Goal: Task Accomplishment & Management: Manage account settings

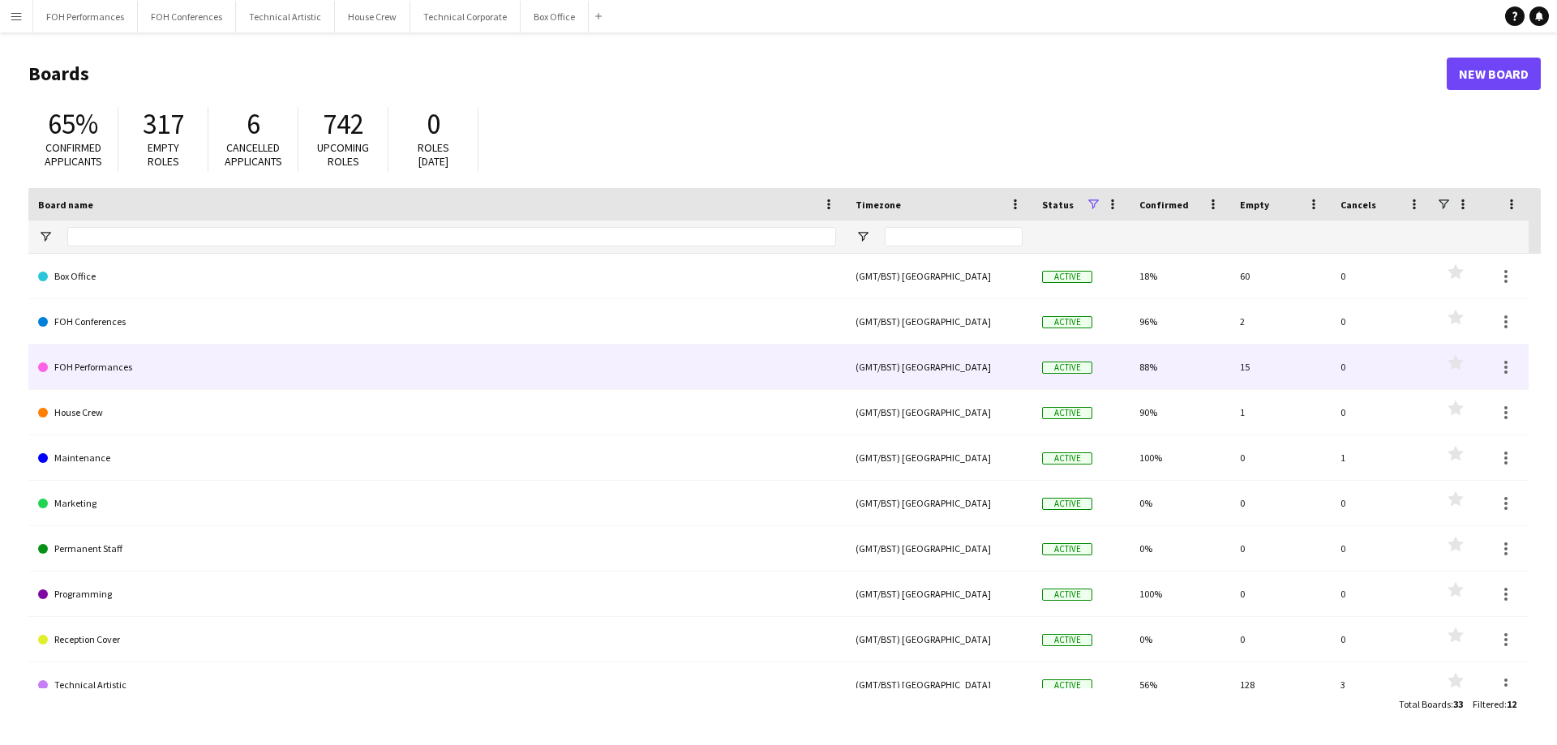
click at [84, 367] on link "FOH Performances" at bounding box center [437, 367] width 798 height 45
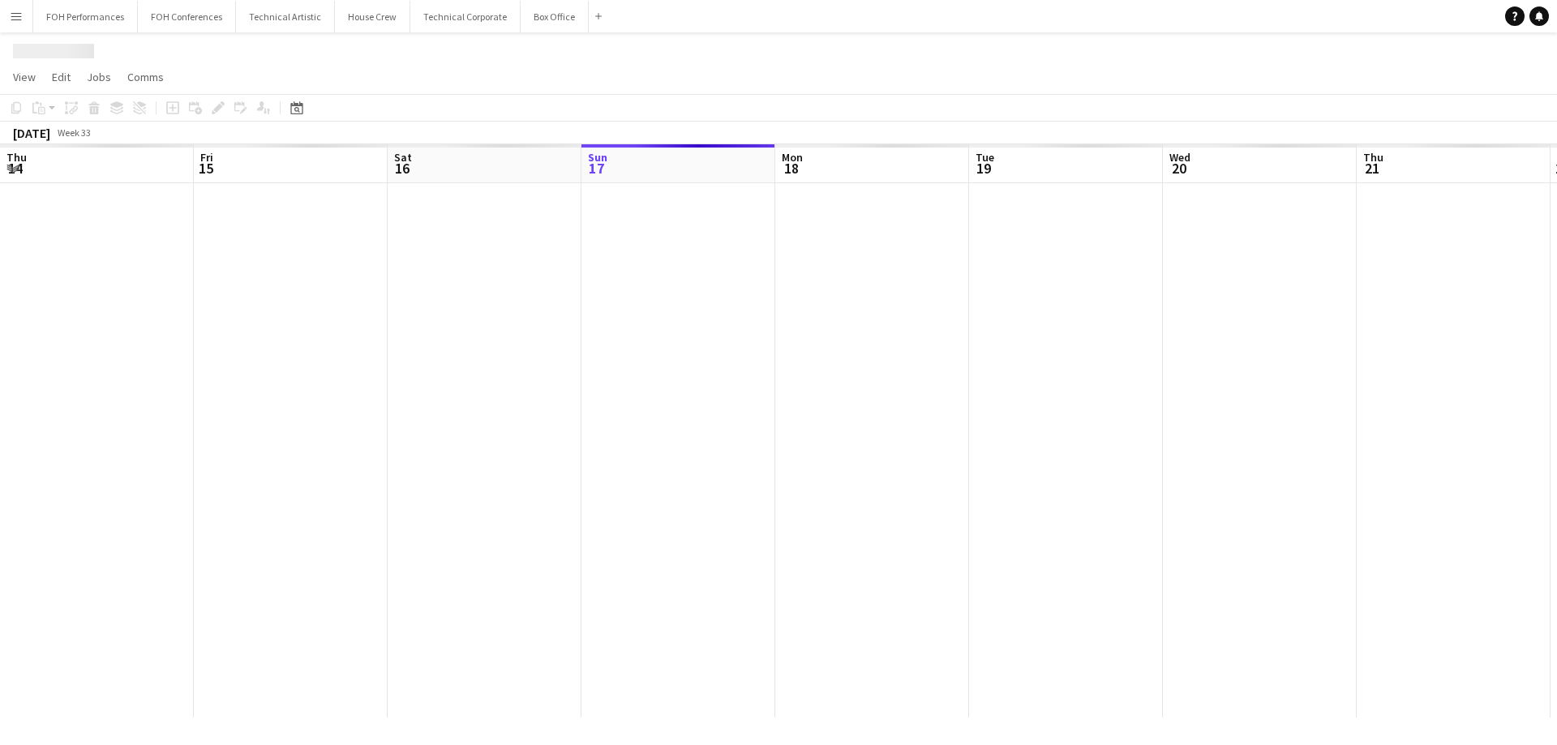
scroll to position [0, 388]
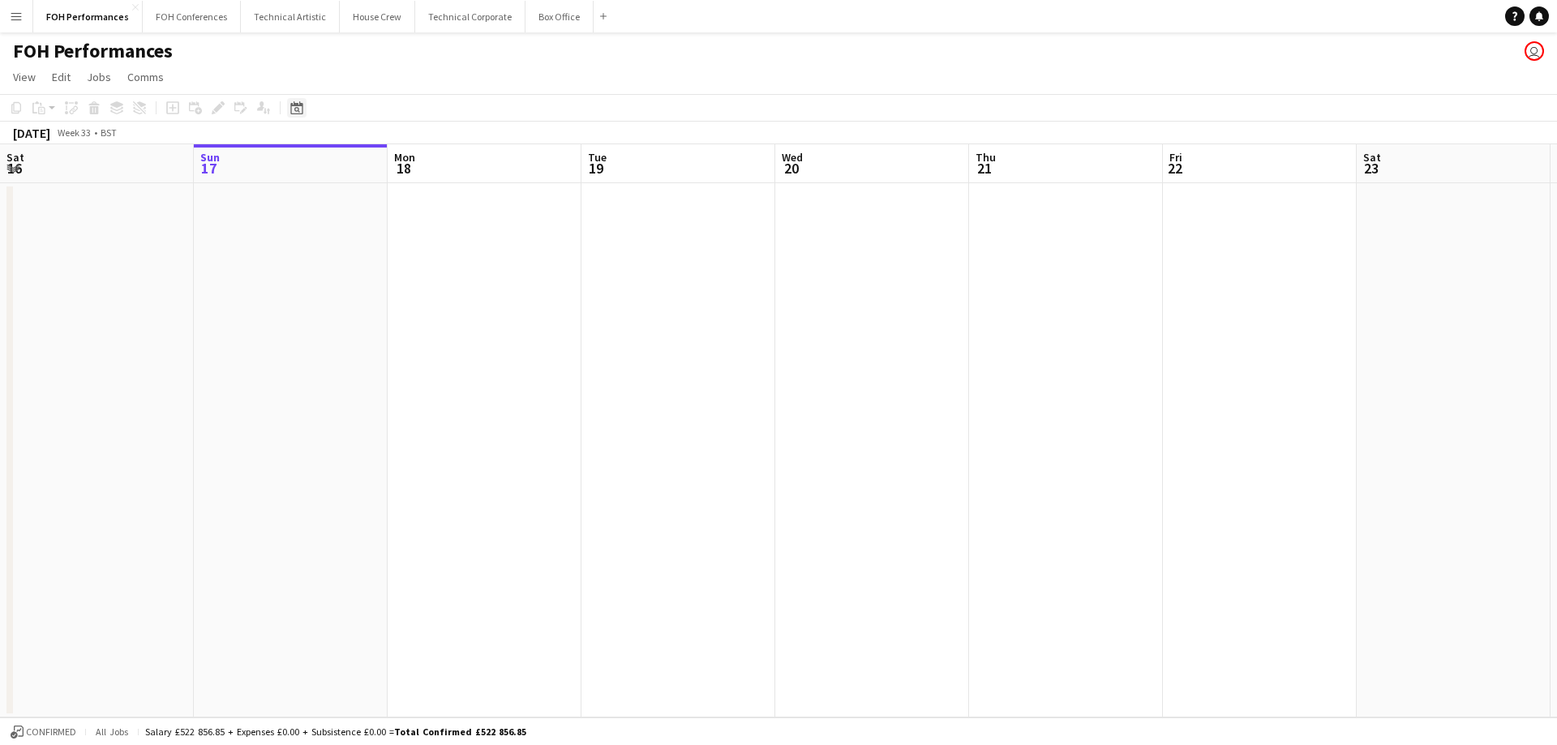
click at [296, 103] on icon "Date picker" at bounding box center [296, 107] width 13 height 13
click at [429, 169] on span "Next month" at bounding box center [428, 164] width 32 height 32
click at [308, 293] on span "15" at bounding box center [299, 289] width 19 height 19
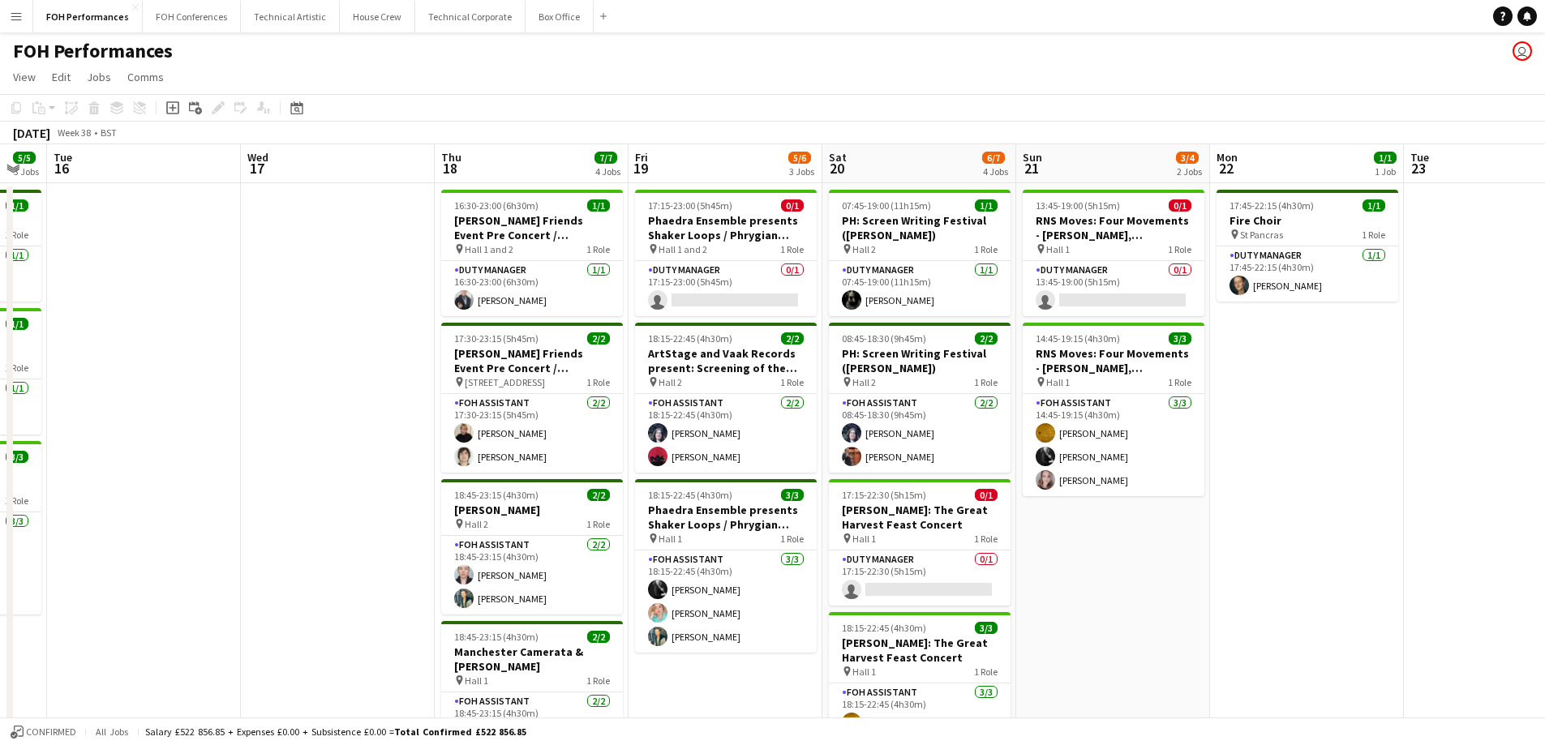
scroll to position [0, 535]
drag, startPoint x: 740, startPoint y: 433, endPoint x: 181, endPoint y: 411, distance: 559.3
click at [181, 411] on app-calendar-viewport "Sat 13 11/11 4 Jobs Sun 14 8/8 3 Jobs Mon 15 5/5 3 Jobs Tue 16 Wed 17 Thu 18 7/…" at bounding box center [772, 517] width 1545 height 746
click at [303, 413] on app-date-cell at bounding box center [337, 536] width 194 height 707
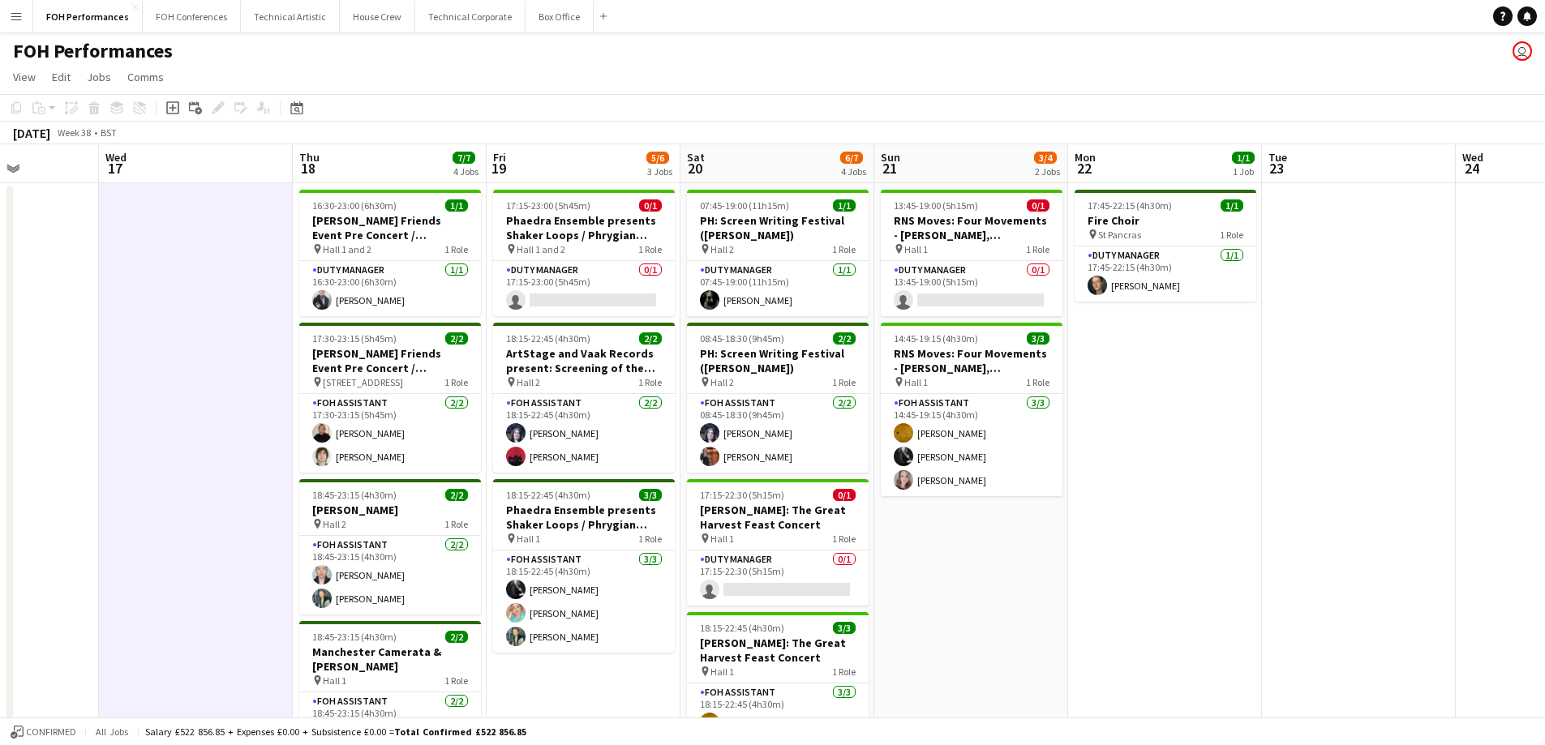
drag, startPoint x: 303, startPoint y: 413, endPoint x: 160, endPoint y: 409, distance: 142.8
click at [160, 409] on app-calendar-viewport "Sun 14 8/8 3 Jobs Mon 15 5/5 3 Jobs Tue 16 Wed 17 Thu 18 7/7 4 Jobs Fri 19 5/6 …" at bounding box center [772, 517] width 1545 height 746
click at [1306, 371] on app-date-cell at bounding box center [1357, 536] width 194 height 707
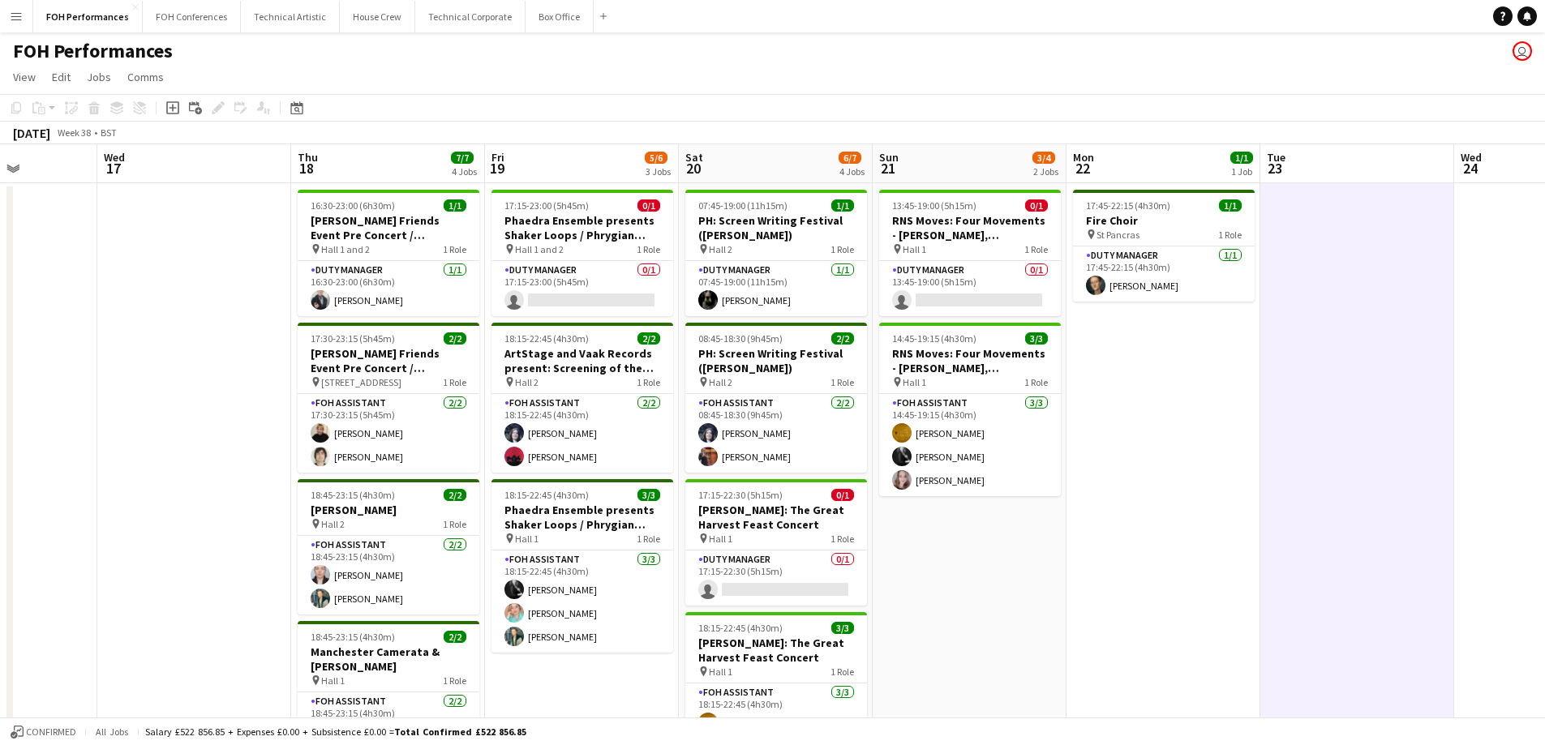
drag, startPoint x: 1306, startPoint y: 371, endPoint x: 1253, endPoint y: 387, distance: 55.2
click at [1294, 374] on app-calendar-viewport "Sun 14 8/8 3 Jobs Mon 15 5/5 3 Jobs Tue 16 Wed 17 Thu 18 7/7 4 Jobs Fri 19 5/6 …" at bounding box center [772, 517] width 1545 height 746
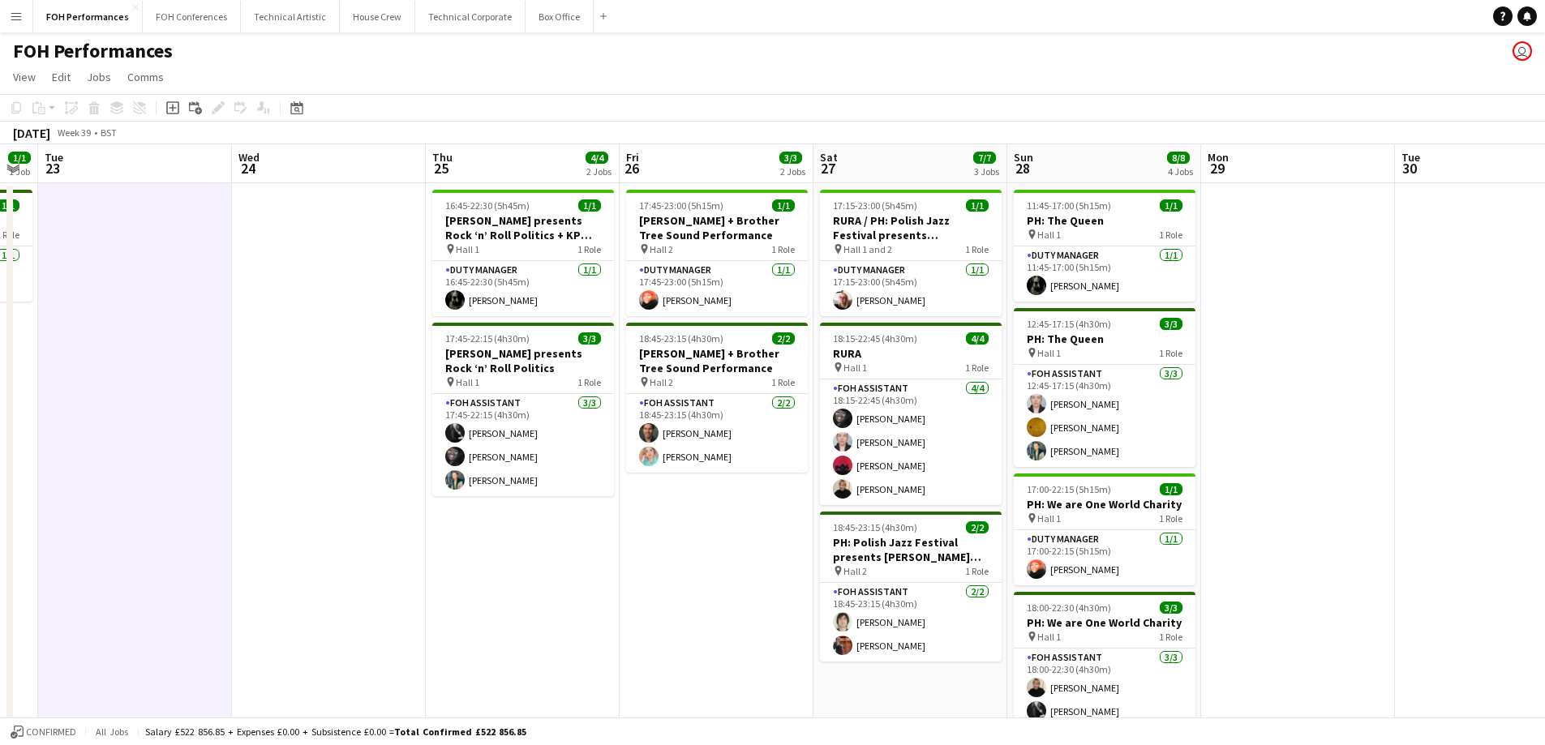
scroll to position [0, 624]
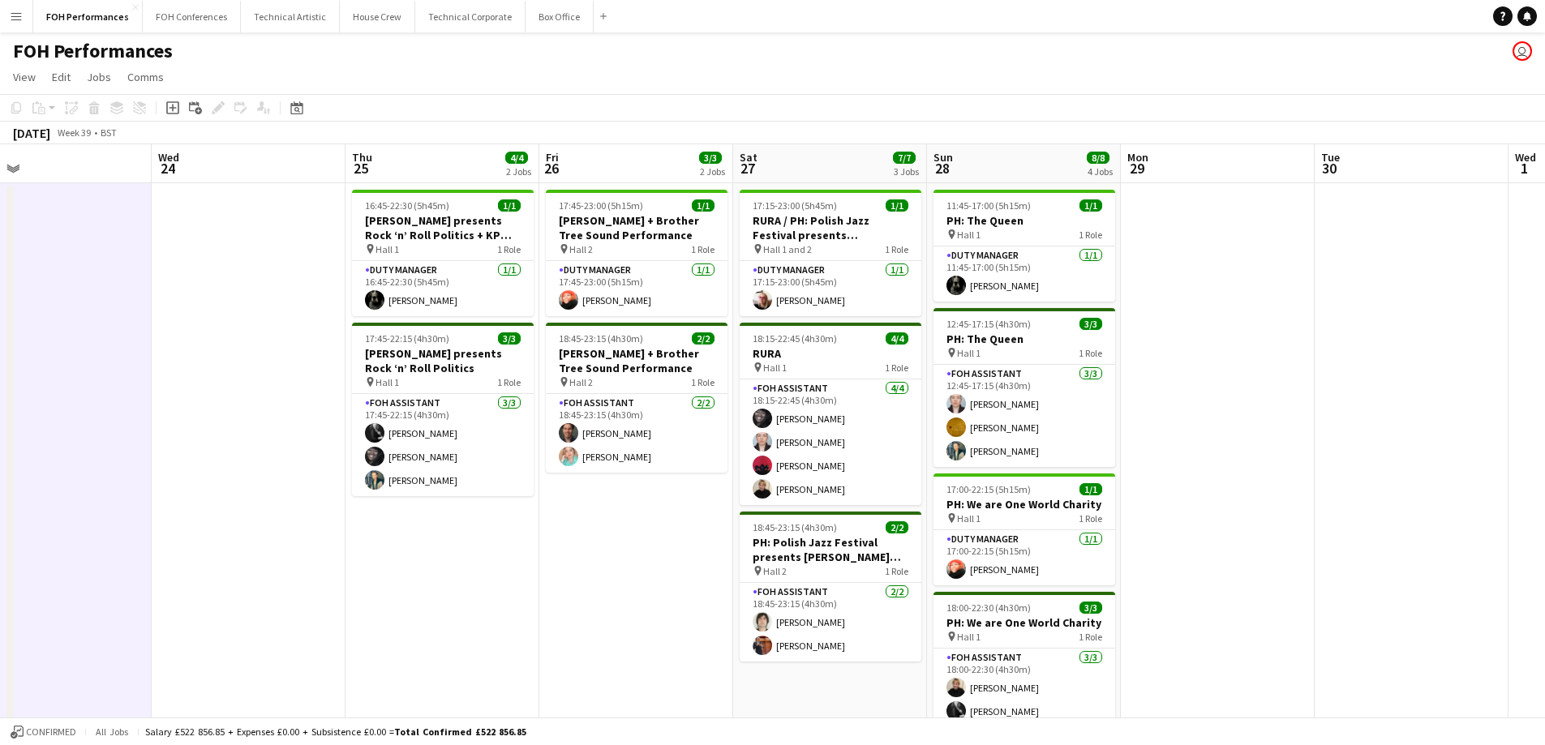
drag, startPoint x: 1253, startPoint y: 387, endPoint x: 0, endPoint y: 386, distance: 1253.2
click at [0, 386] on app-calendar-viewport "Sat 20 6/7 4 Jobs Sun 21 3/4 2 Jobs Mon 22 1/1 1 Job Tue 23 Wed 24 Thu 25 4/4 2…" at bounding box center [772, 517] width 1545 height 746
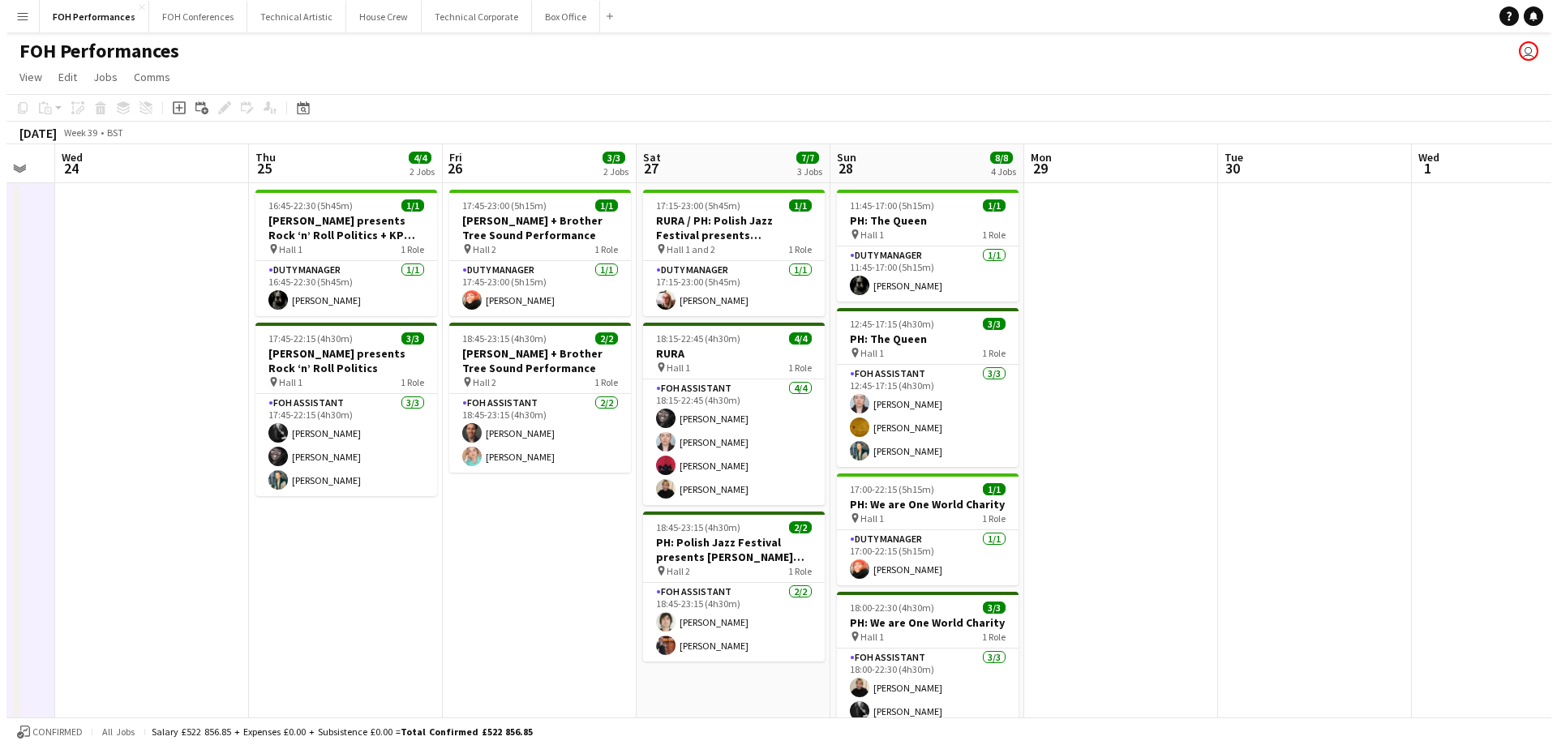
scroll to position [0, 552]
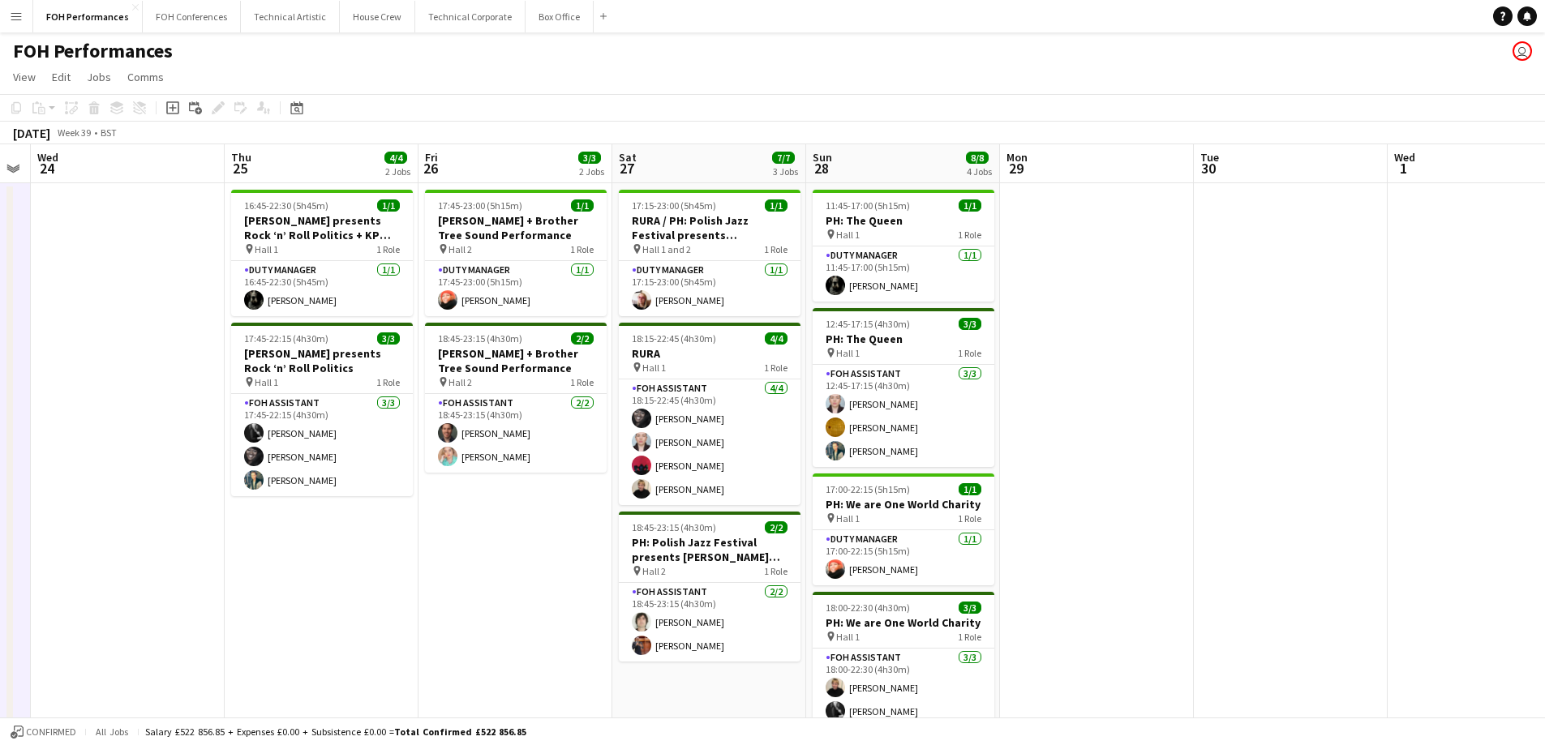
drag, startPoint x: 1359, startPoint y: 463, endPoint x: 1237, endPoint y: 467, distance: 121.7
click at [1237, 467] on app-calendar-viewport "Sun 21 3/4 2 Jobs Mon 22 1/1 1 Job Tue 23 Wed 24 Thu 25 4/4 2 Jobs Fri 26 3/3 2…" at bounding box center [772, 517] width 1545 height 746
click at [198, 24] on button "FOH Conferences Close" at bounding box center [192, 17] width 98 height 32
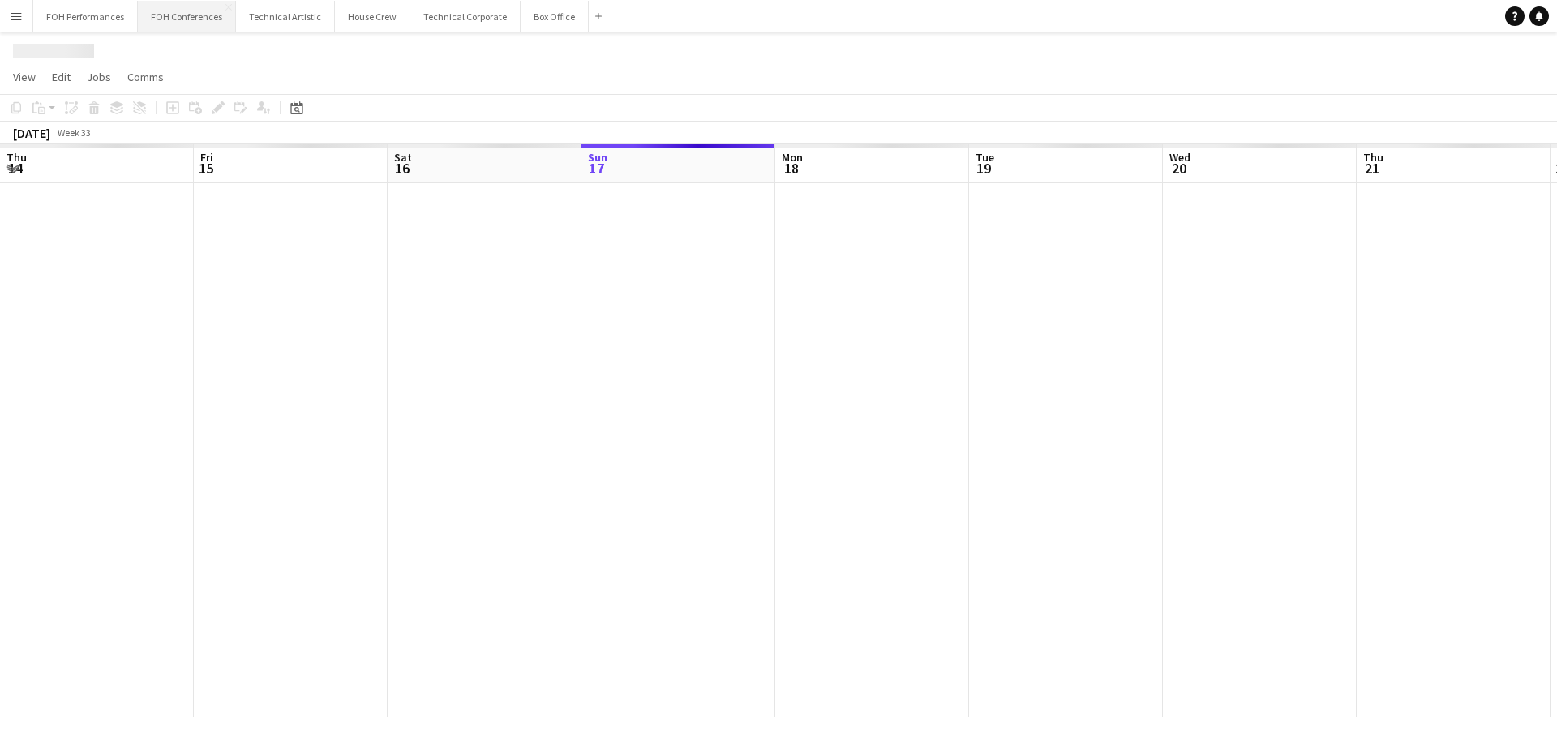
scroll to position [0, 388]
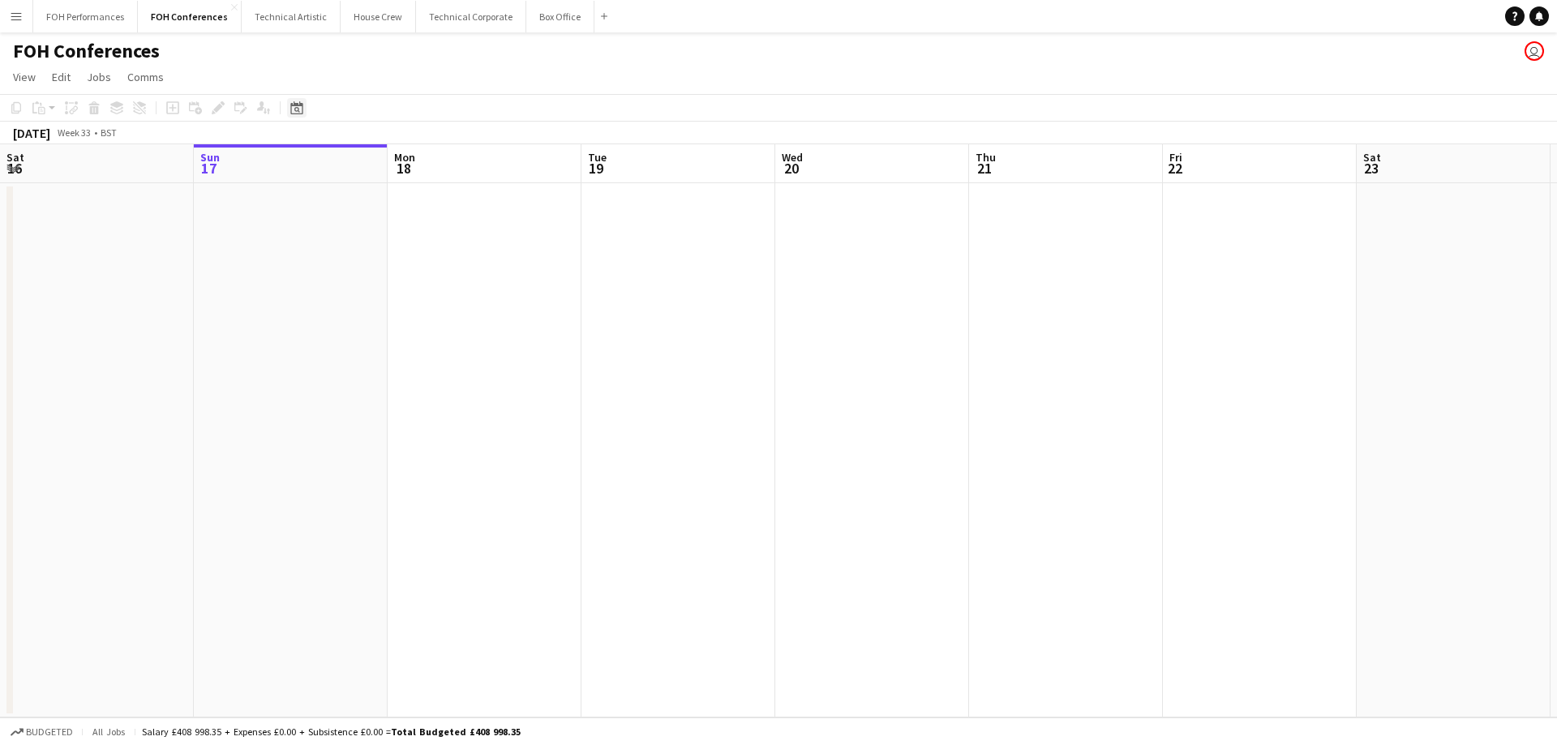
click at [293, 110] on icon "Date picker" at bounding box center [296, 107] width 13 height 13
click at [429, 163] on span "Next month" at bounding box center [428, 164] width 32 height 32
click at [303, 250] on span "1" at bounding box center [299, 247] width 19 height 19
click at [854, 363] on app-date-cell at bounding box center [896, 450] width 194 height 535
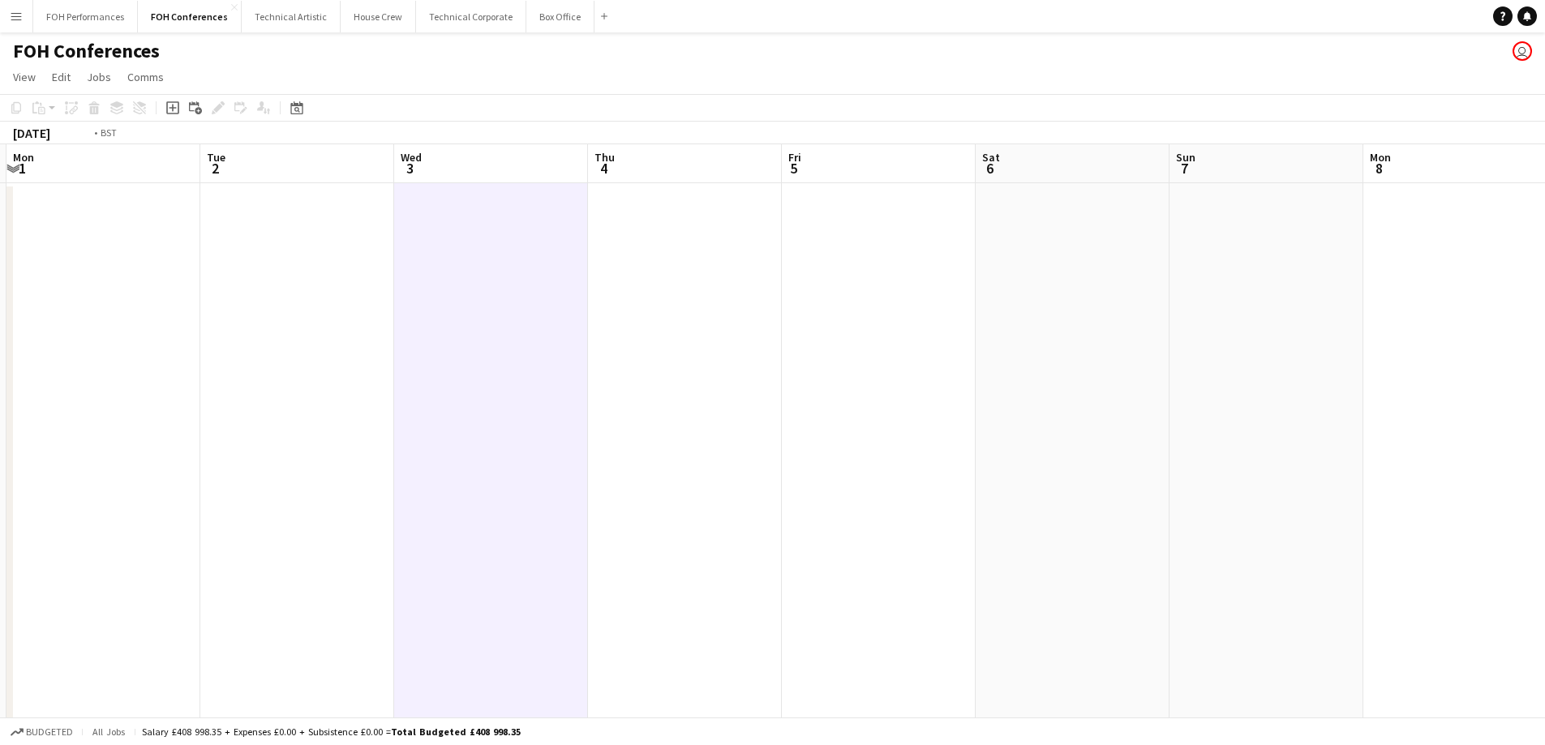
drag, startPoint x: 854, startPoint y: 363, endPoint x: 333, endPoint y: 374, distance: 521.7
click at [354, 371] on app-calendar-viewport "Fri 29 Sat 30 Sun 31 Mon 1 Tue 2 Wed 3 Thu 4 Fri 5 Sat 6 Sun 7 Mon 8 Tue 9 18/1…" at bounding box center [772, 560] width 1545 height 833
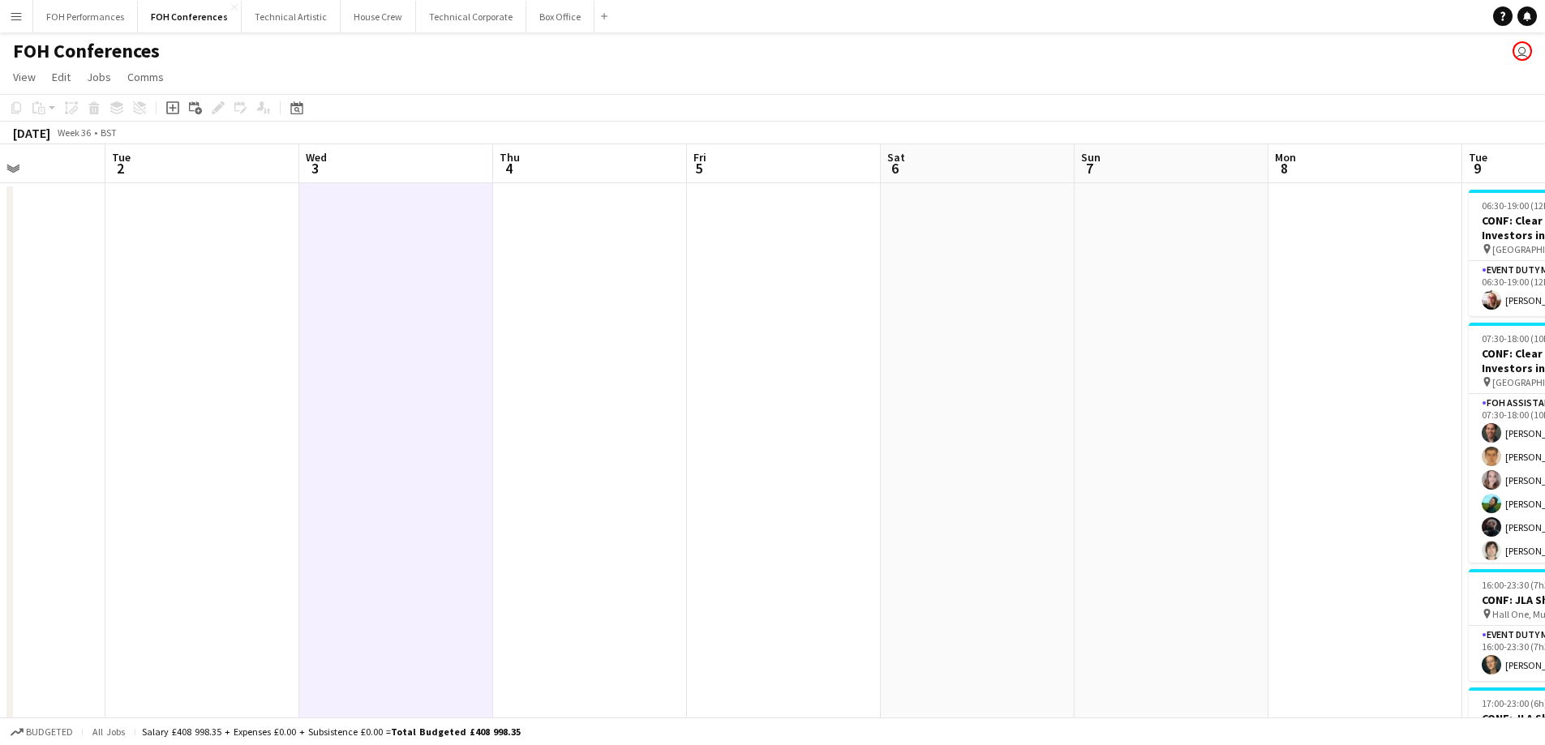
drag, startPoint x: 951, startPoint y: 409, endPoint x: 895, endPoint y: 409, distance: 56.0
click at [947, 409] on app-date-cell at bounding box center [978, 580] width 194 height 794
click at [922, 409] on app-calendar-viewport "Sat 30 Sun 31 Mon 1 Tue 2 Wed 3 Thu 4 Fri 5 Sat 6 Sun 7 Mon 8 Tue 9 18/19 4 Job…" at bounding box center [772, 560] width 1545 height 833
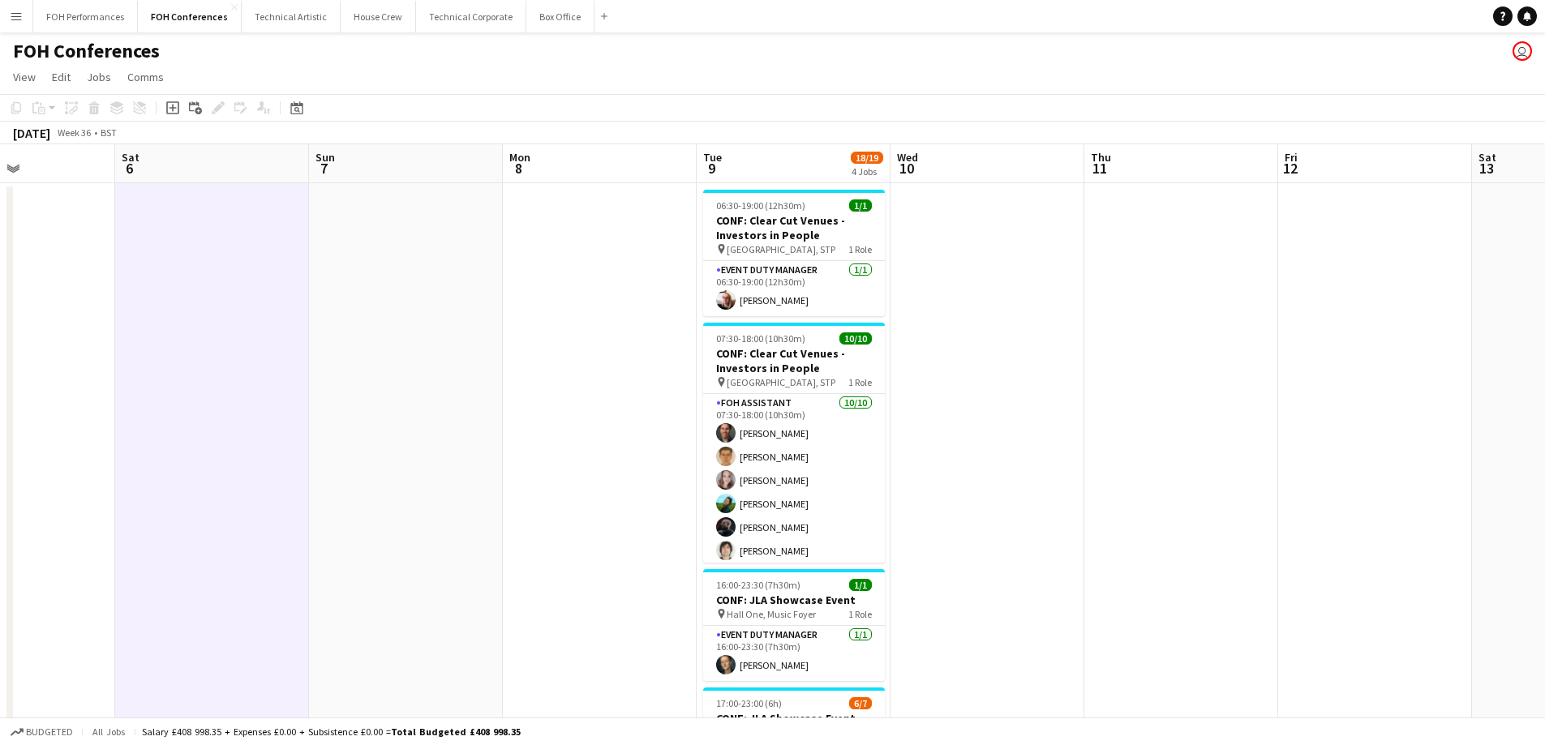
scroll to position [0, 570]
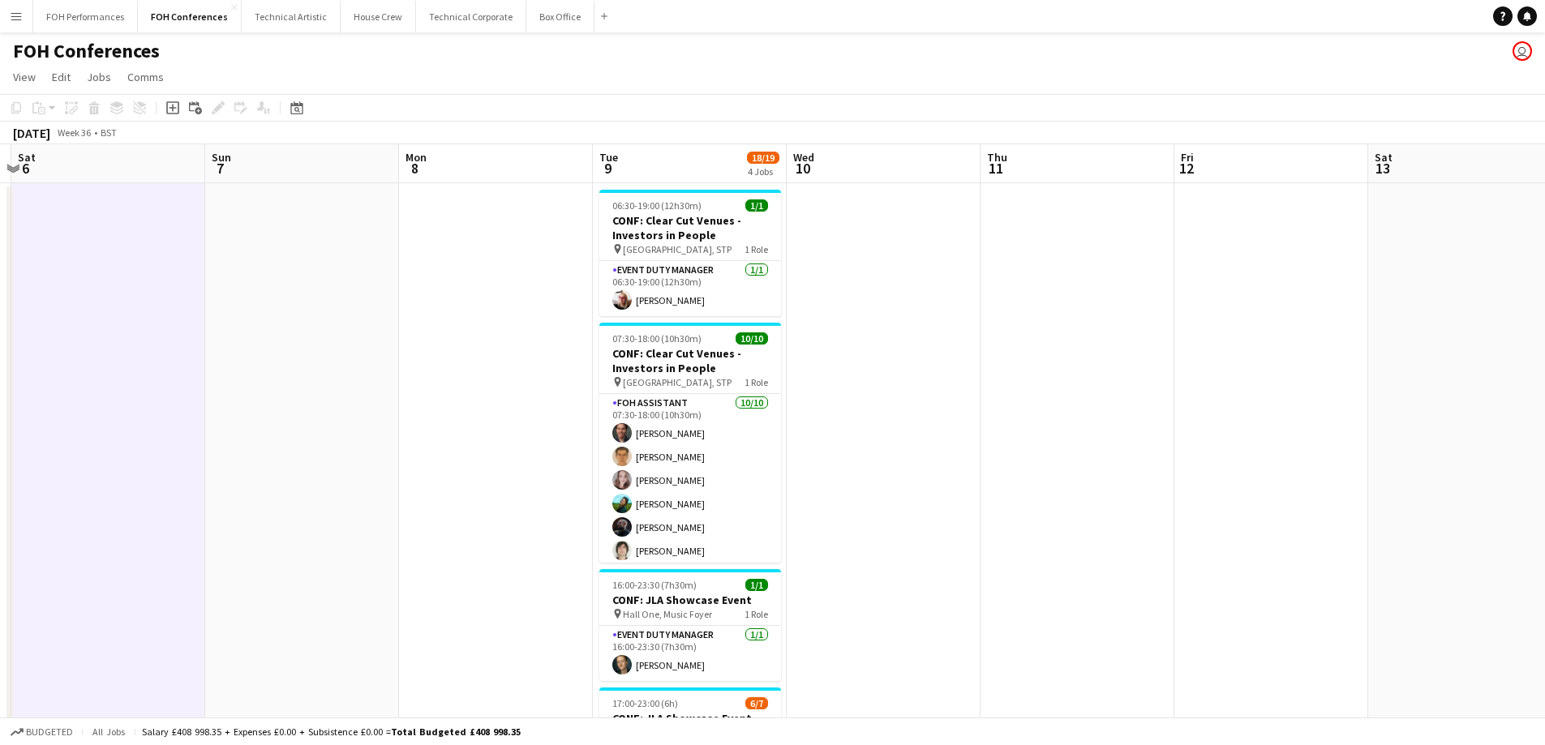
drag, startPoint x: 895, startPoint y: 409, endPoint x: 62, endPoint y: 407, distance: 833.0
click at [62, 407] on app-calendar-viewport "Wed 3 Thu 4 Fri 5 Sat 6 Sun 7 Mon 8 Tue 9 18/19 4 Jobs Wed 10 Thu 11 Fri 12 Sat…" at bounding box center [772, 560] width 1545 height 833
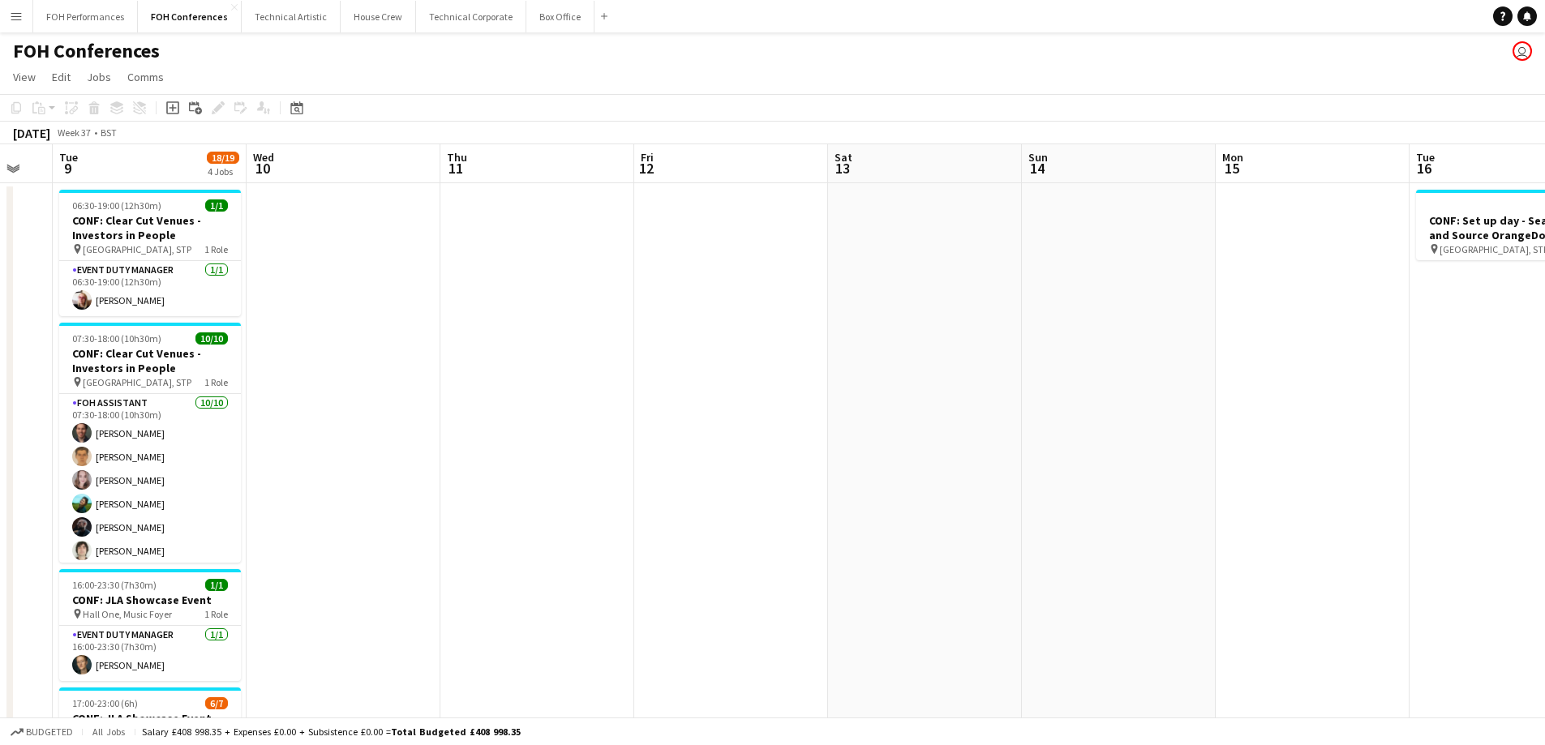
drag, startPoint x: 1186, startPoint y: 337, endPoint x: 393, endPoint y: 360, distance: 792.8
click at [394, 359] on app-calendar-viewport "Sat 6 Sun 7 Mon 8 Tue 9 18/19 4 Jobs Wed 10 Thu 11 Fri 12 Sat 13 Sun 14 Mon 15 …" at bounding box center [772, 560] width 1545 height 833
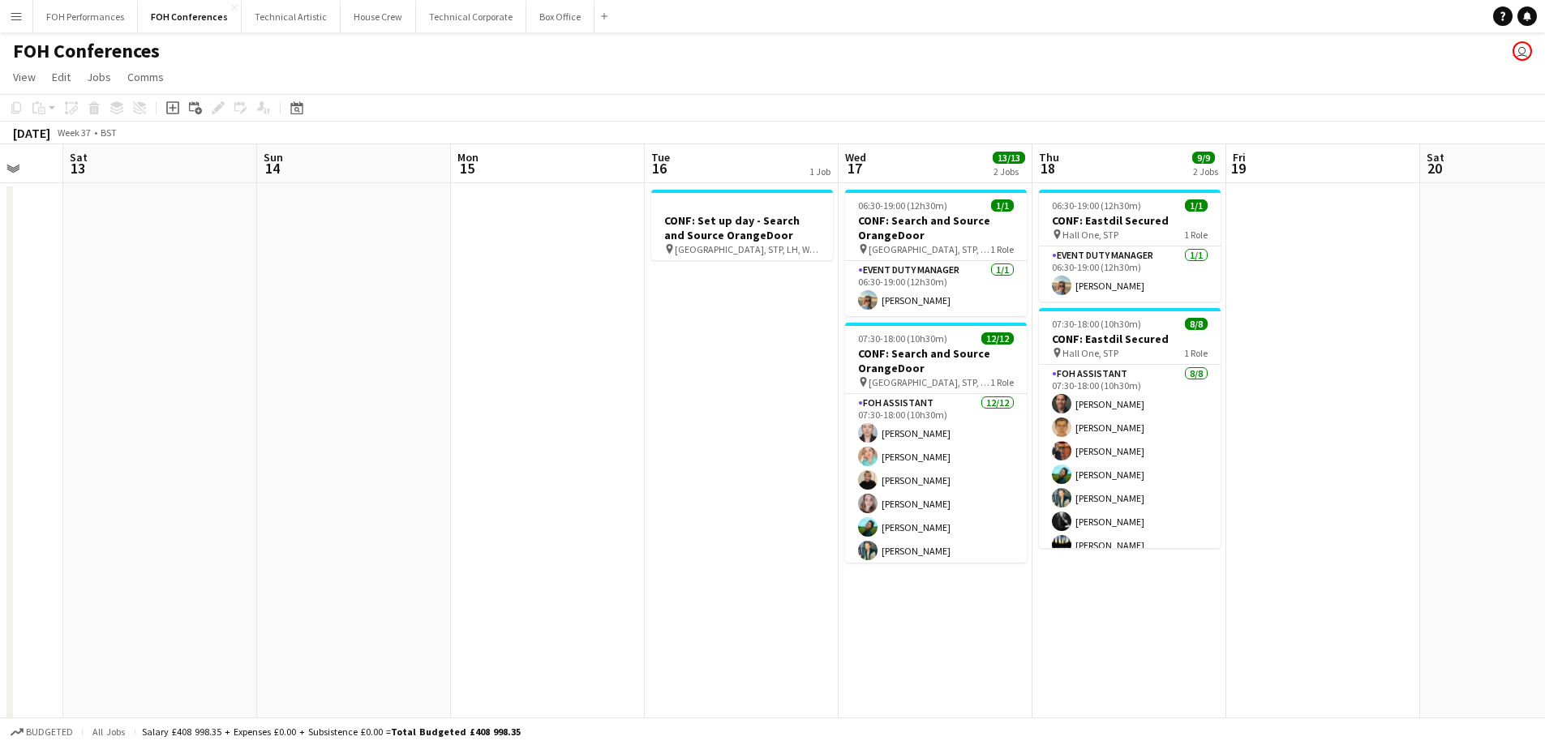
drag, startPoint x: 991, startPoint y: 404, endPoint x: 283, endPoint y: 409, distance: 708.1
click at [283, 409] on app-calendar-viewport "Wed 10 Thu 11 Fri 12 Sat 13 Sun 14 Mon 15 Tue 16 1 Job Wed 17 13/13 2 Jobs Thu …" at bounding box center [772, 560] width 1545 height 833
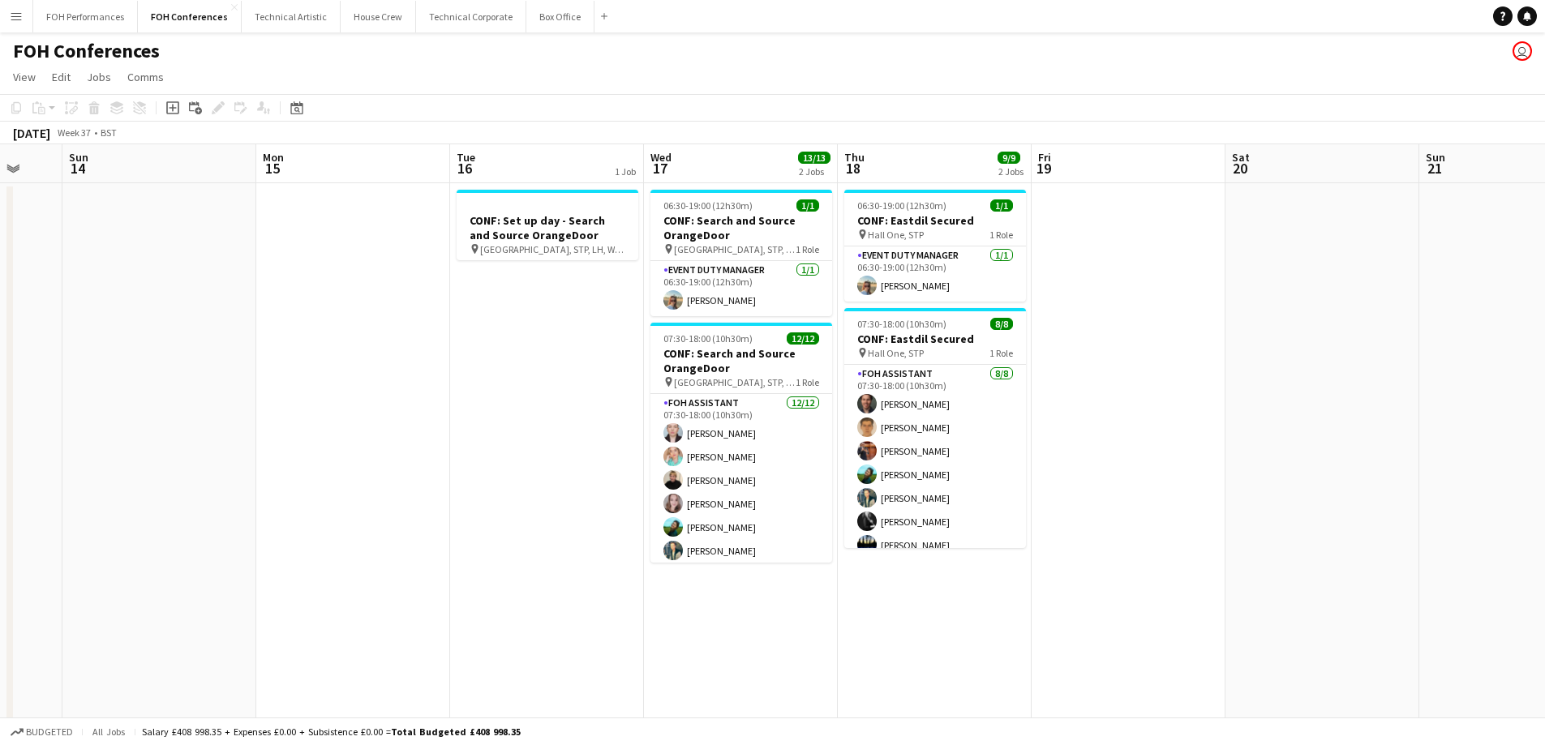
click at [1278, 386] on app-date-cell at bounding box center [1323, 580] width 194 height 794
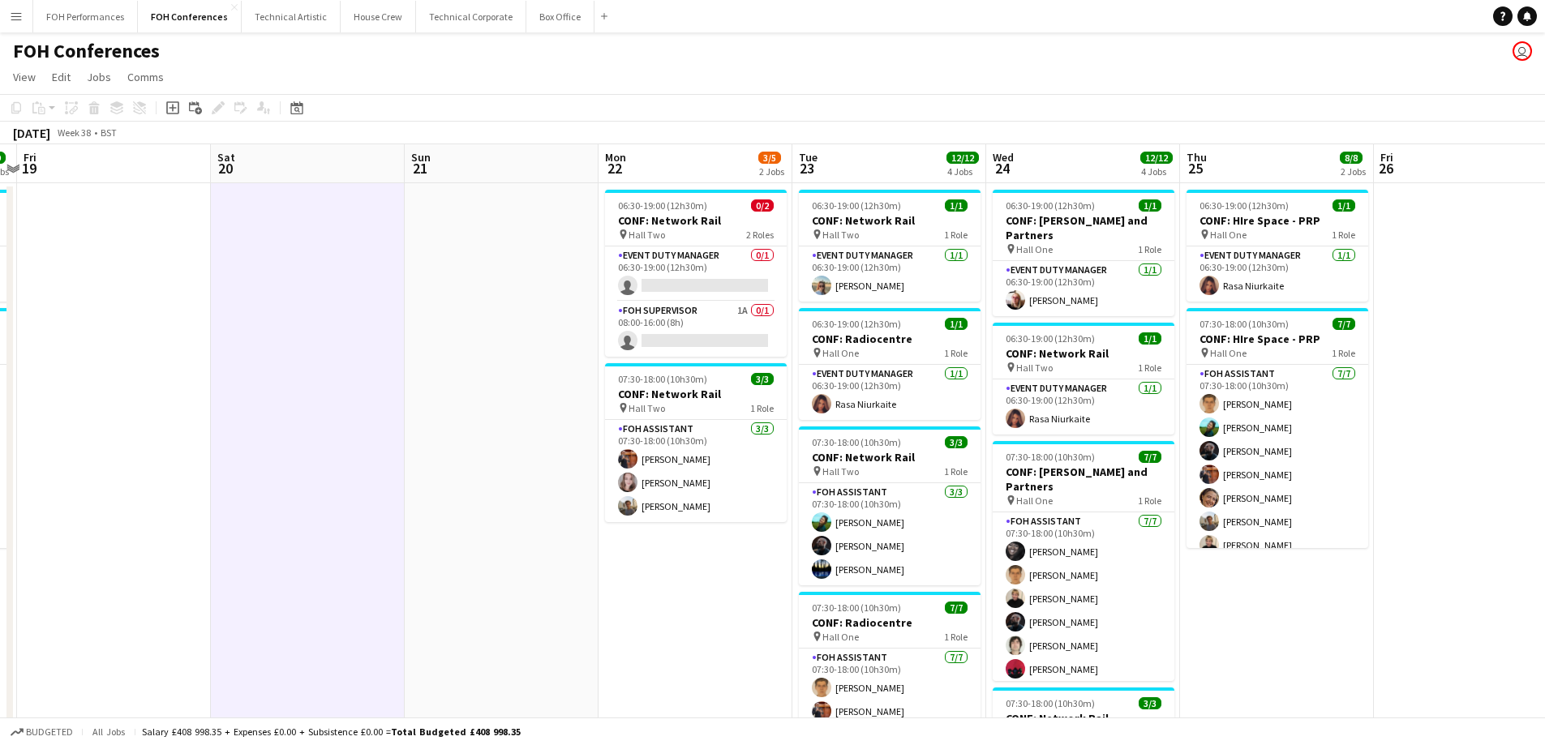
drag, startPoint x: 1278, startPoint y: 386, endPoint x: 258, endPoint y: 388, distance: 1020.4
click at [258, 388] on app-calendar-viewport "Tue 16 1 Job Wed 17 13/13 2 Jobs Thu 18 9/9 2 Jobs Fri 19 Sat 20 Sun 21 Mon 22 …" at bounding box center [772, 560] width 1545 height 833
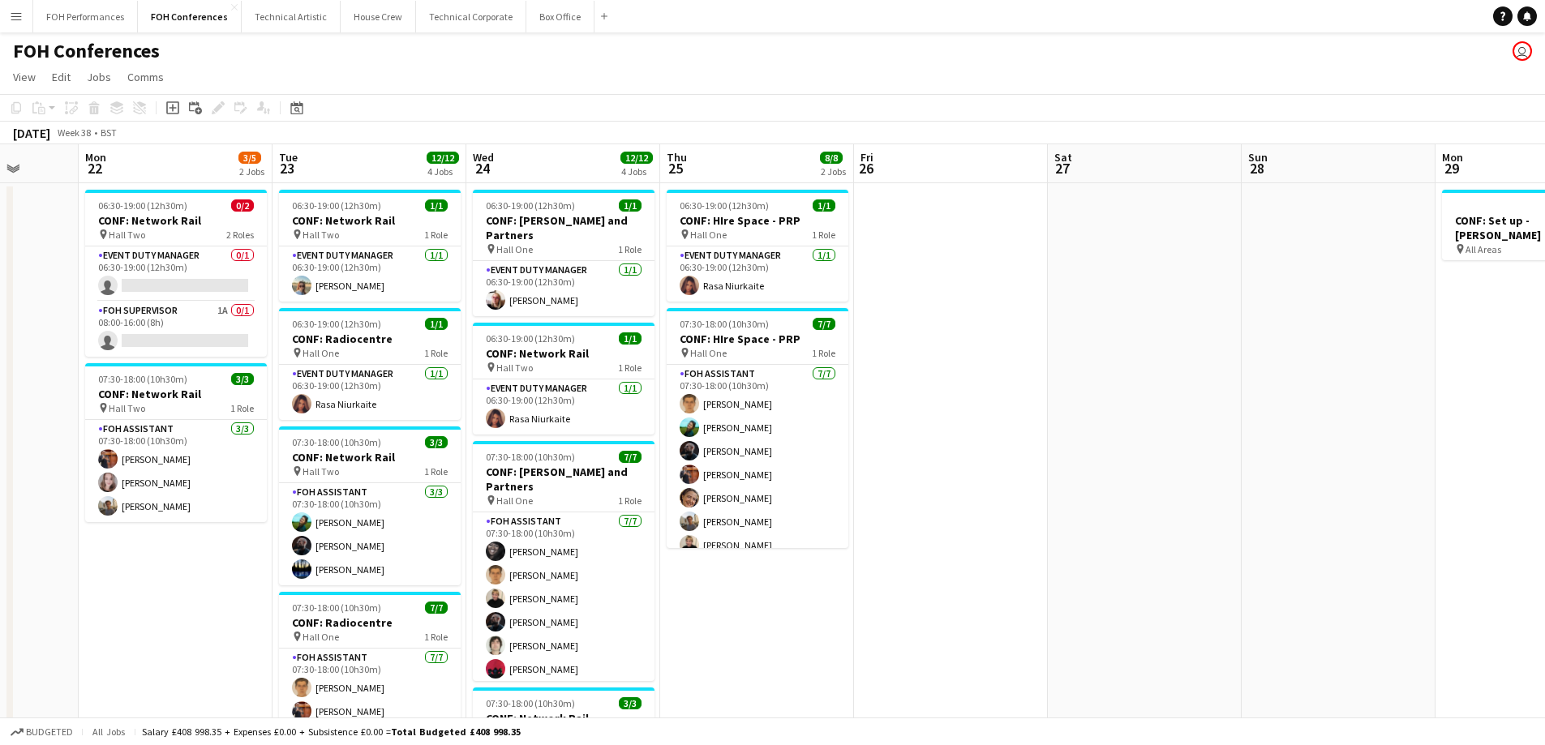
drag, startPoint x: 1407, startPoint y: 373, endPoint x: 893, endPoint y: 414, distance: 515.9
click at [893, 414] on app-calendar-viewport "Fri 19 Sat 20 Sun 21 Mon 22 3/5 2 Jobs Tue 23 12/12 4 Jobs Wed 24 12/12 4 Jobs …" at bounding box center [772, 560] width 1545 height 833
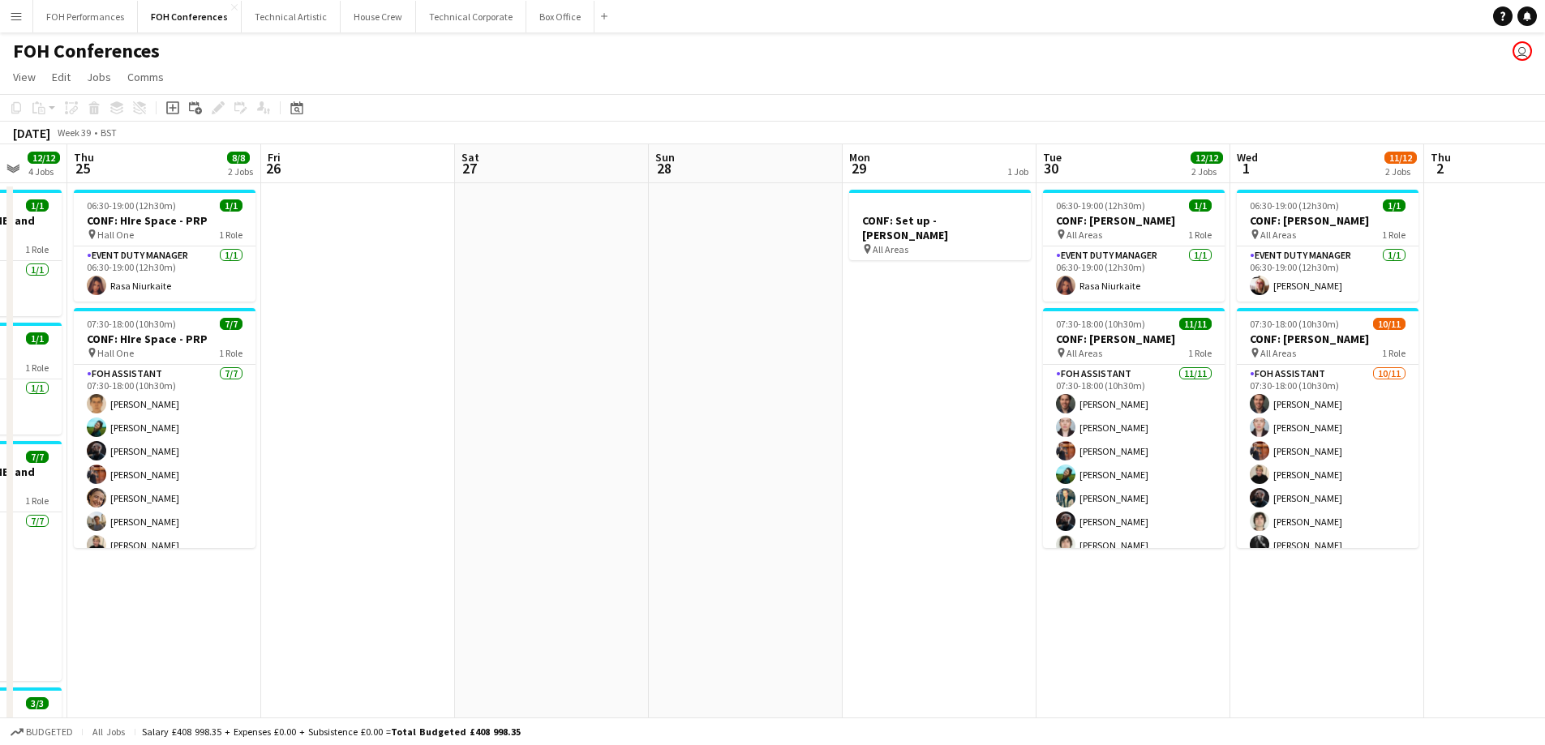
drag, startPoint x: 1204, startPoint y: 428, endPoint x: 607, endPoint y: 406, distance: 597.4
click at [608, 406] on app-calendar-viewport "Mon 22 3/5 2 Jobs Tue 23 12/12 4 Jobs Wed 24 12/12 4 Jobs Thu 25 8/8 2 Jobs Fri…" at bounding box center [772, 560] width 1545 height 833
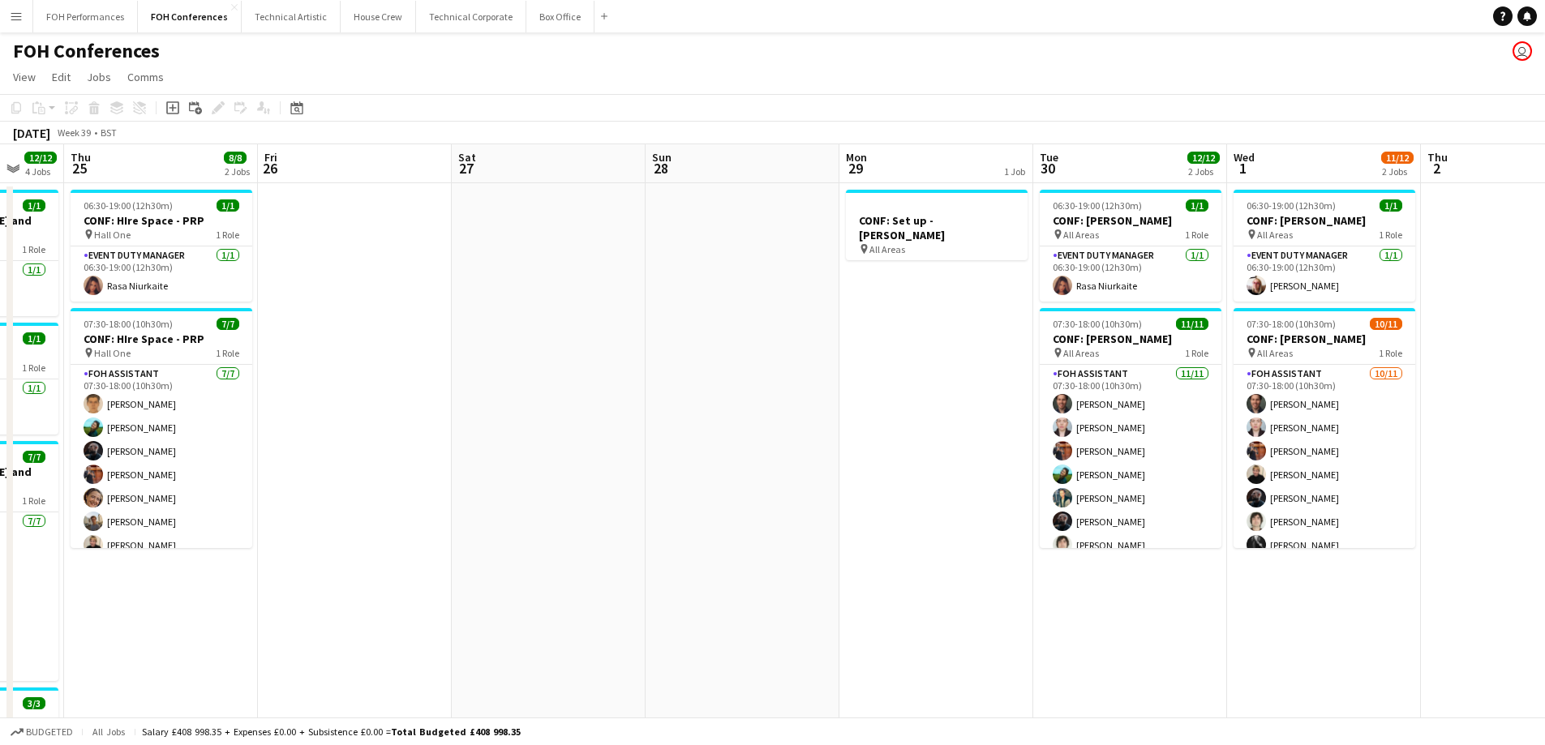
click at [13, 16] on app-icon "Menu" at bounding box center [16, 16] width 13 height 13
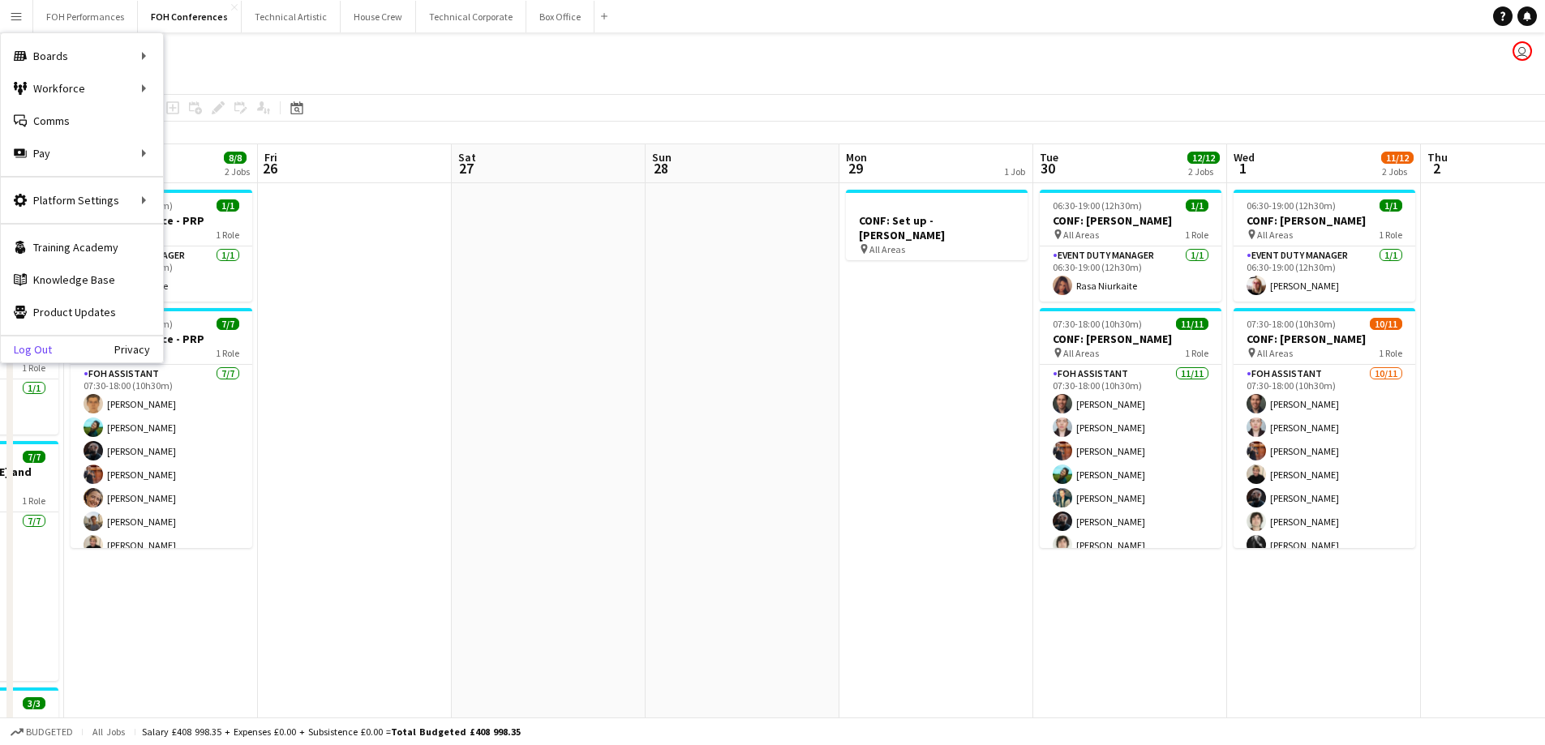
click at [46, 353] on link "Log Out" at bounding box center [26, 349] width 51 height 13
